Goal: Task Accomplishment & Management: Use online tool/utility

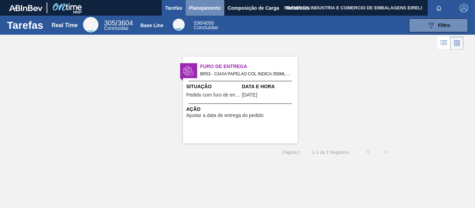
click at [214, 7] on span "Planejamento" at bounding box center [205, 8] width 32 height 8
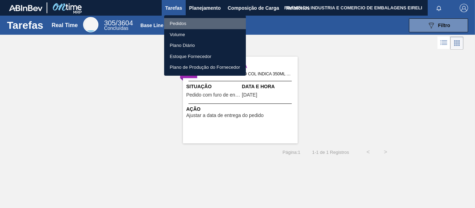
drag, startPoint x: 184, startPoint y: 24, endPoint x: 223, endPoint y: 33, distance: 40.0
click at [184, 24] on li "Pedidos" at bounding box center [205, 23] width 82 height 11
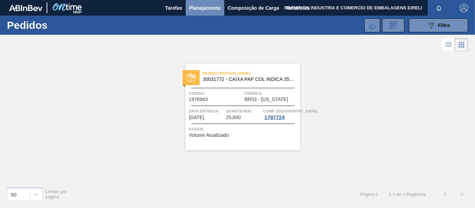
click at [211, 6] on span "Planejamento" at bounding box center [205, 8] width 32 height 8
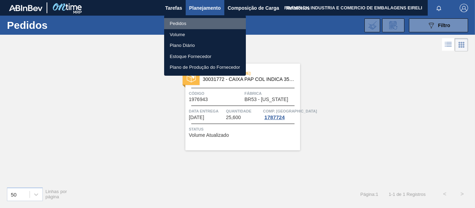
click at [186, 25] on li "Pedidos" at bounding box center [205, 23] width 82 height 11
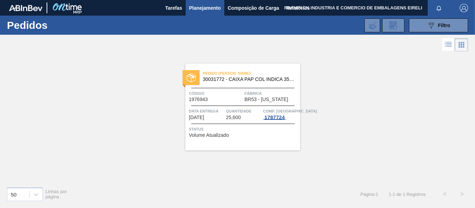
click at [275, 117] on div "1787724" at bounding box center [274, 118] width 23 height 6
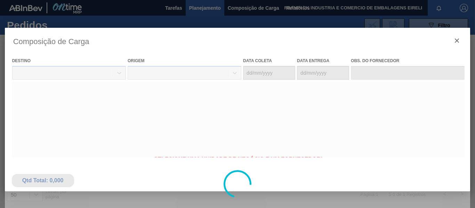
type coleta "[DATE]"
type Entrega "[DATE]"
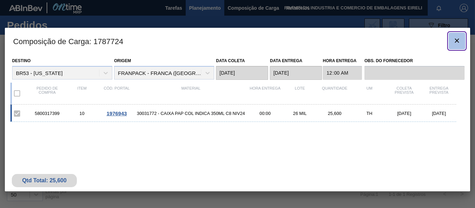
click at [458, 42] on icon "botão de ícone" at bounding box center [457, 41] width 8 height 8
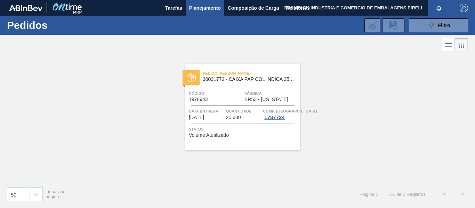
click at [220, 134] on span "Volume Atualizado" at bounding box center [209, 135] width 40 height 5
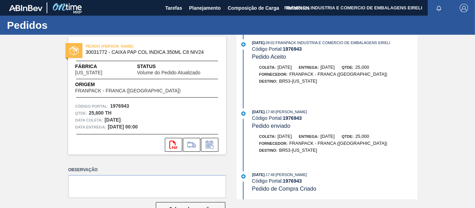
scroll to position [21, 0]
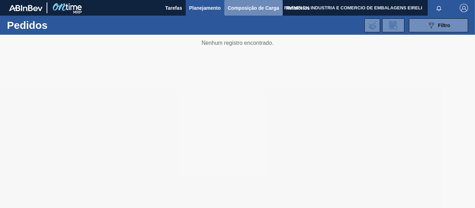
click at [233, 7] on span "Composição de Carga" at bounding box center [253, 8] width 51 height 8
